Goal: Task Accomplishment & Management: Use online tool/utility

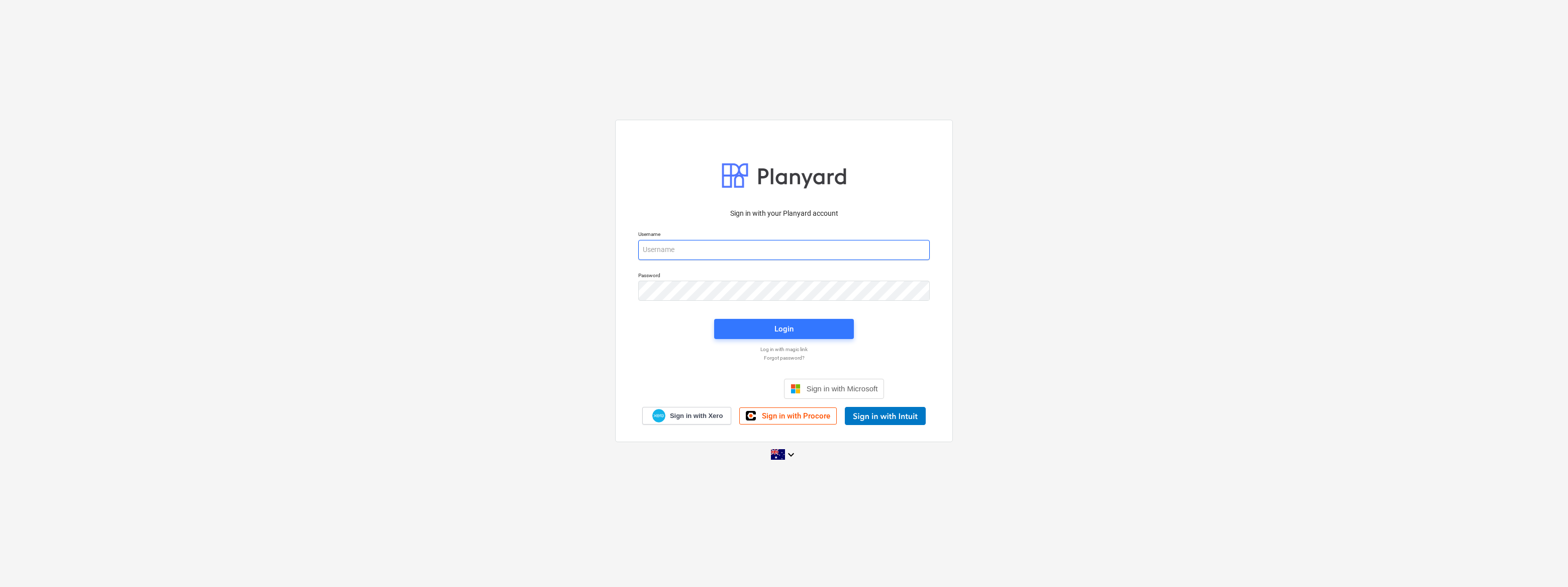
type input "[EMAIL_ADDRESS][PERSON_NAME][DOMAIN_NAME]"
click at [790, 327] on div "Login" at bounding box center [784, 329] width 20 height 13
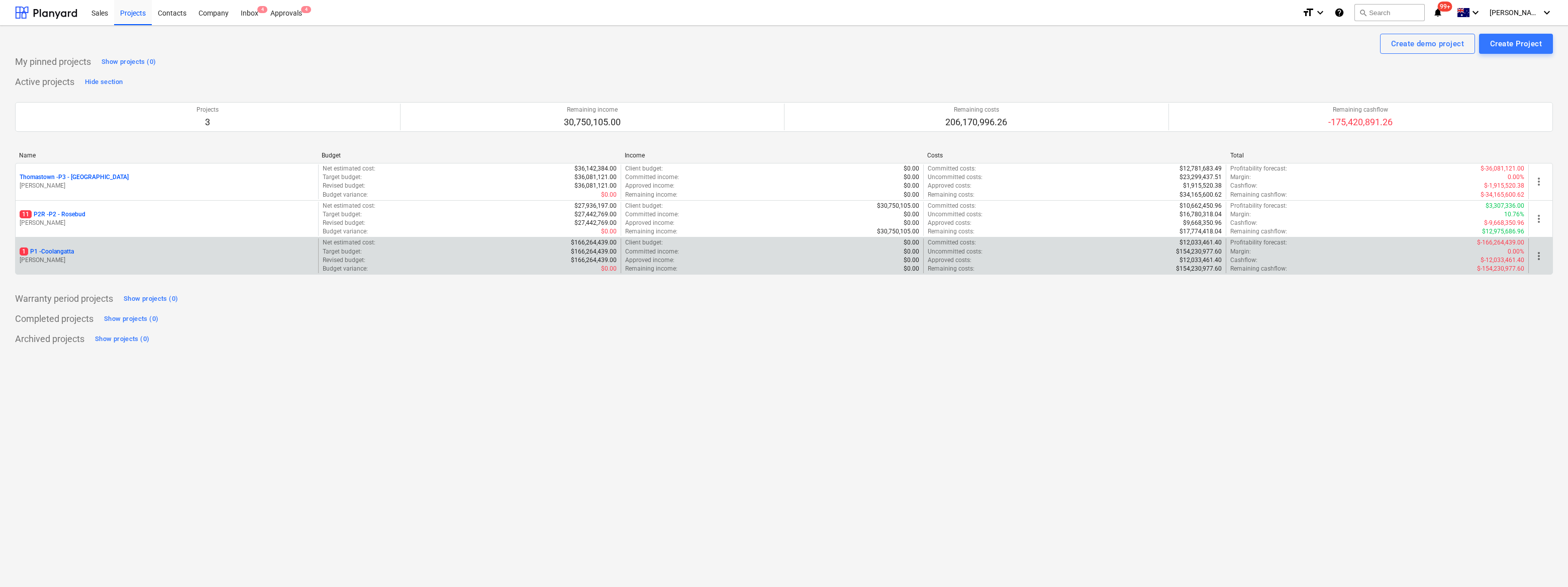
click at [57, 253] on p "1 P1 - [GEOGRAPHIC_DATA]" at bounding box center [47, 252] width 54 height 8
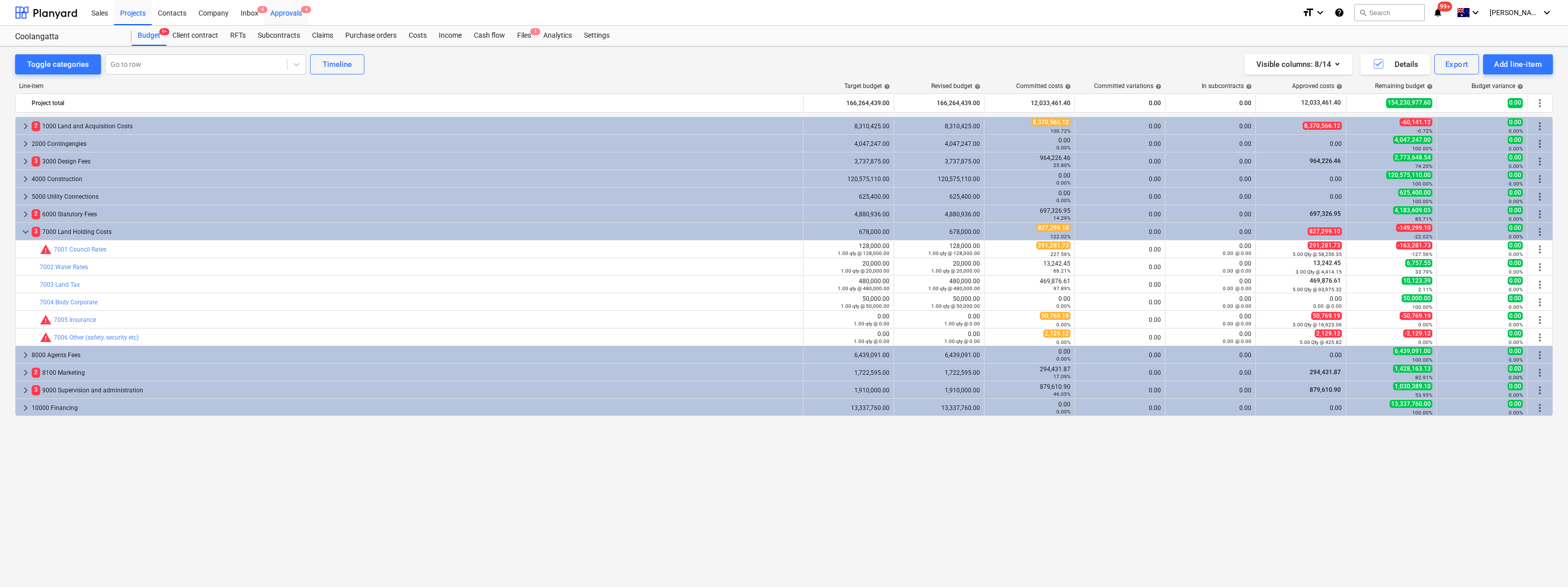
click at [284, 15] on div "Approvals 4" at bounding box center [286, 12] width 44 height 26
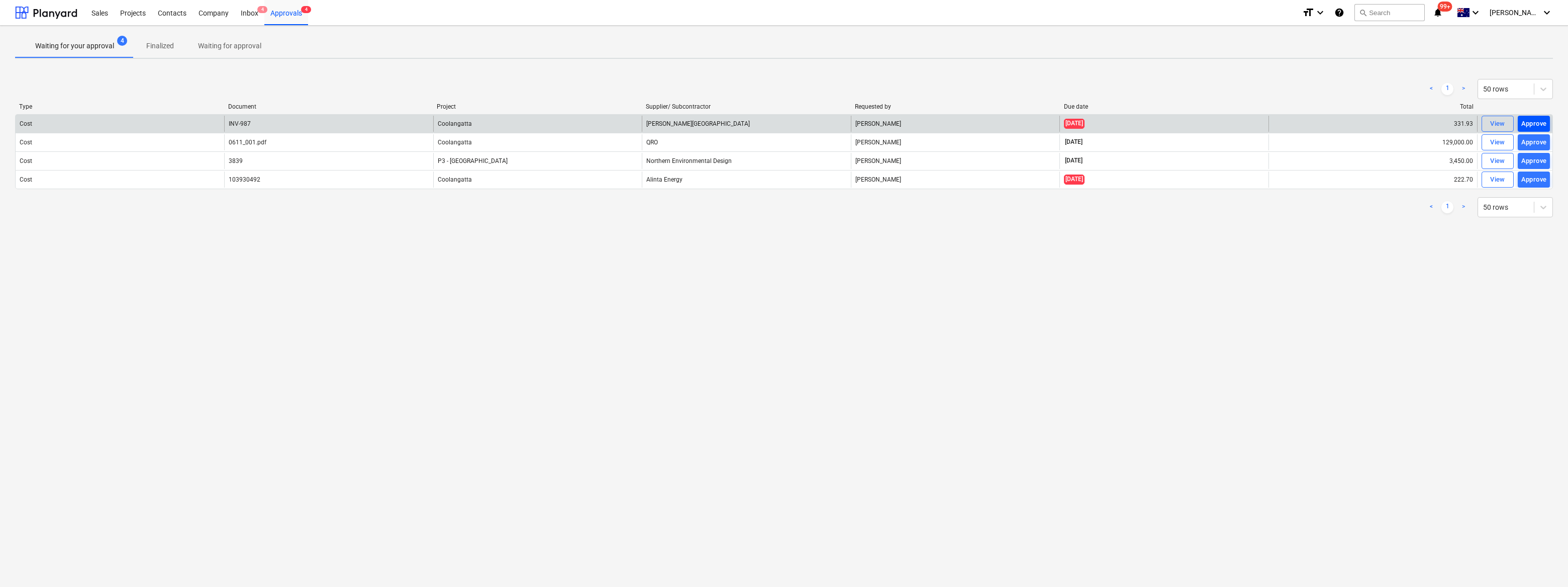
click at [1538, 124] on div "Approve" at bounding box center [1534, 124] width 26 height 11
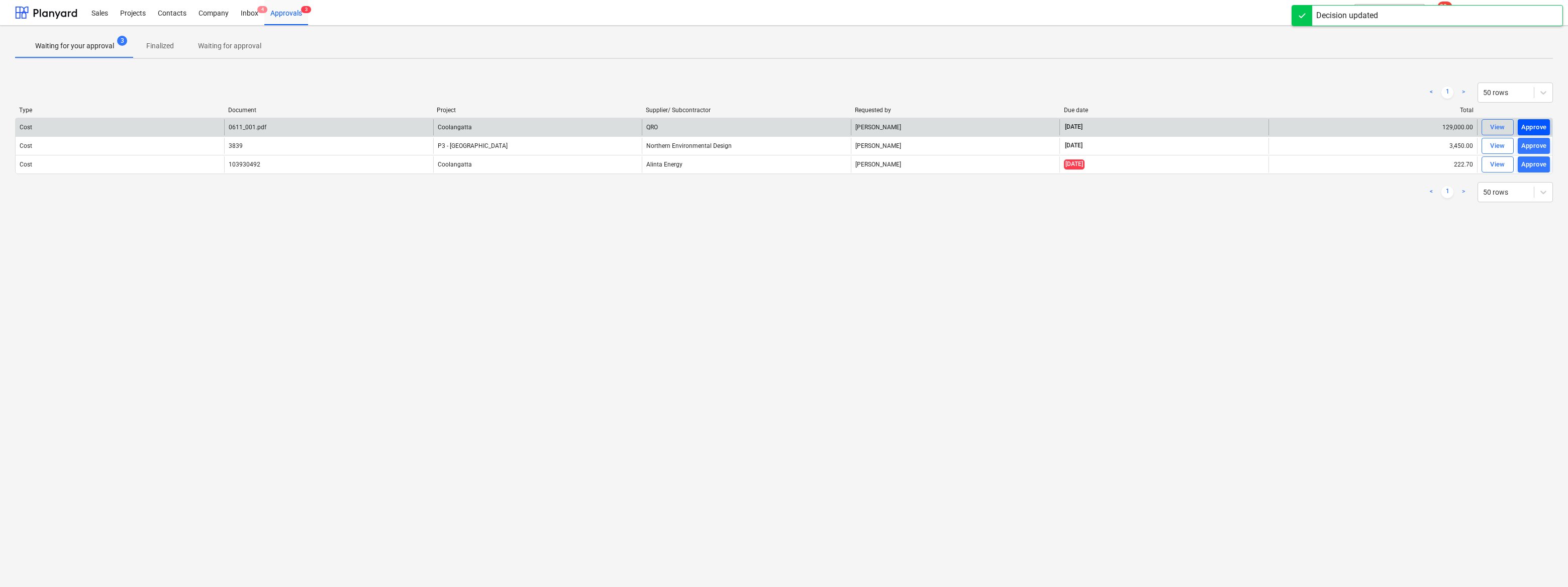
click at [1538, 128] on div "Approve" at bounding box center [1534, 128] width 26 height 11
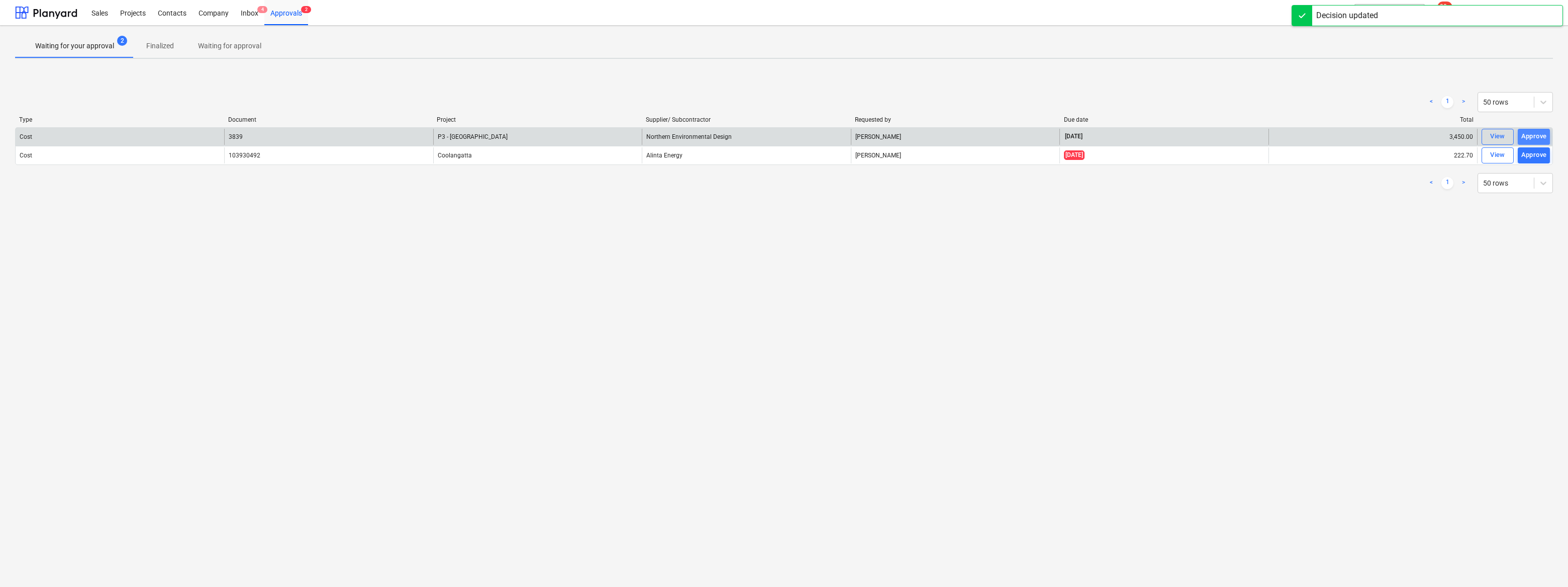
click at [1540, 135] on div "Approve" at bounding box center [1534, 136] width 26 height 11
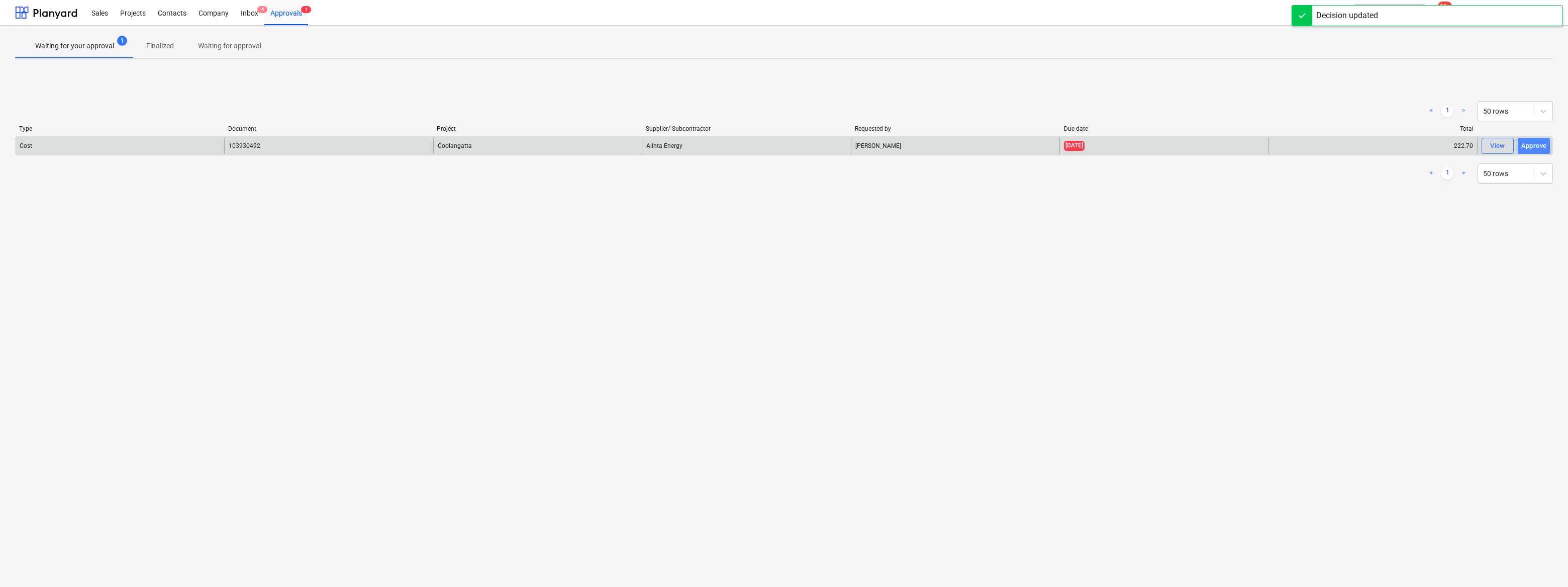
click at [1539, 143] on div "Approve" at bounding box center [1534, 146] width 26 height 11
